Goal: Find contact information: Find contact information

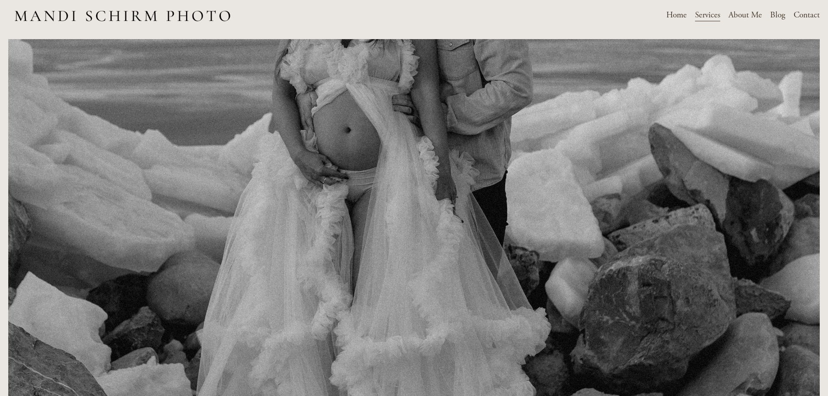
click at [812, 18] on link "Contact" at bounding box center [807, 15] width 26 height 15
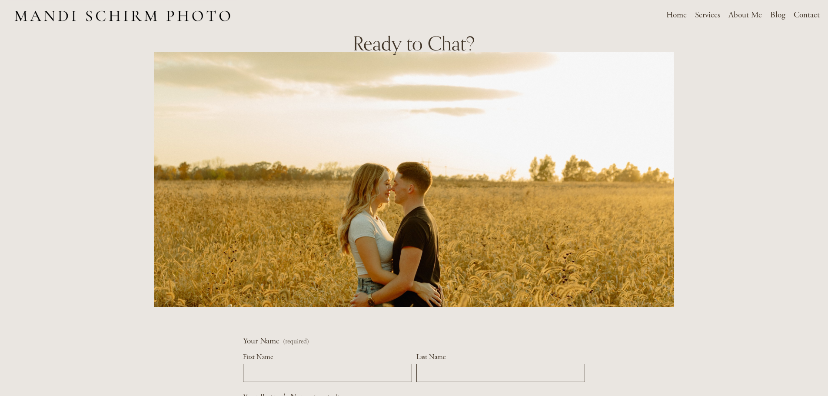
click at [675, 16] on link "Home" at bounding box center [676, 15] width 20 height 15
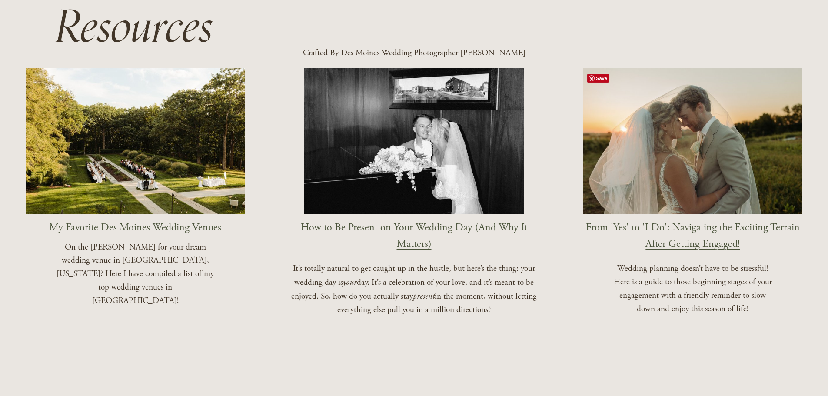
scroll to position [1058, 0]
